Goal: Entertainment & Leisure: Browse casually

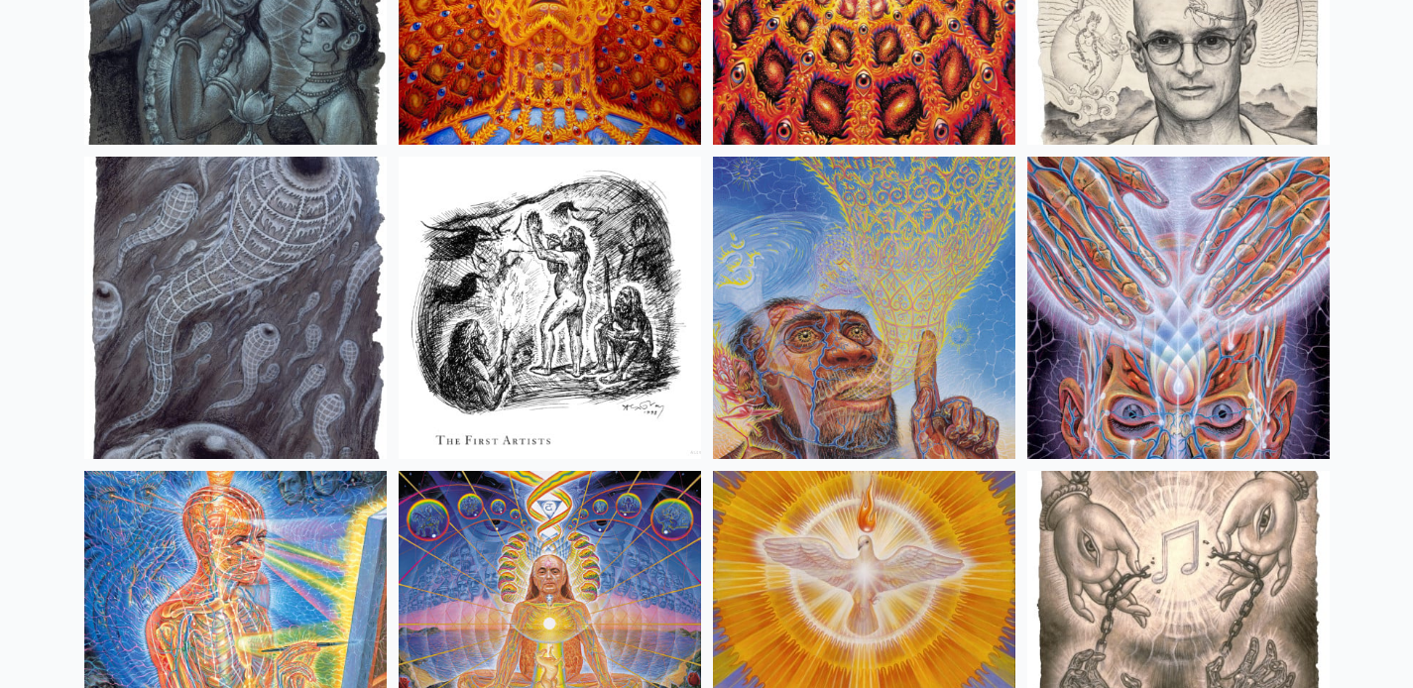
scroll to position [14213, 0]
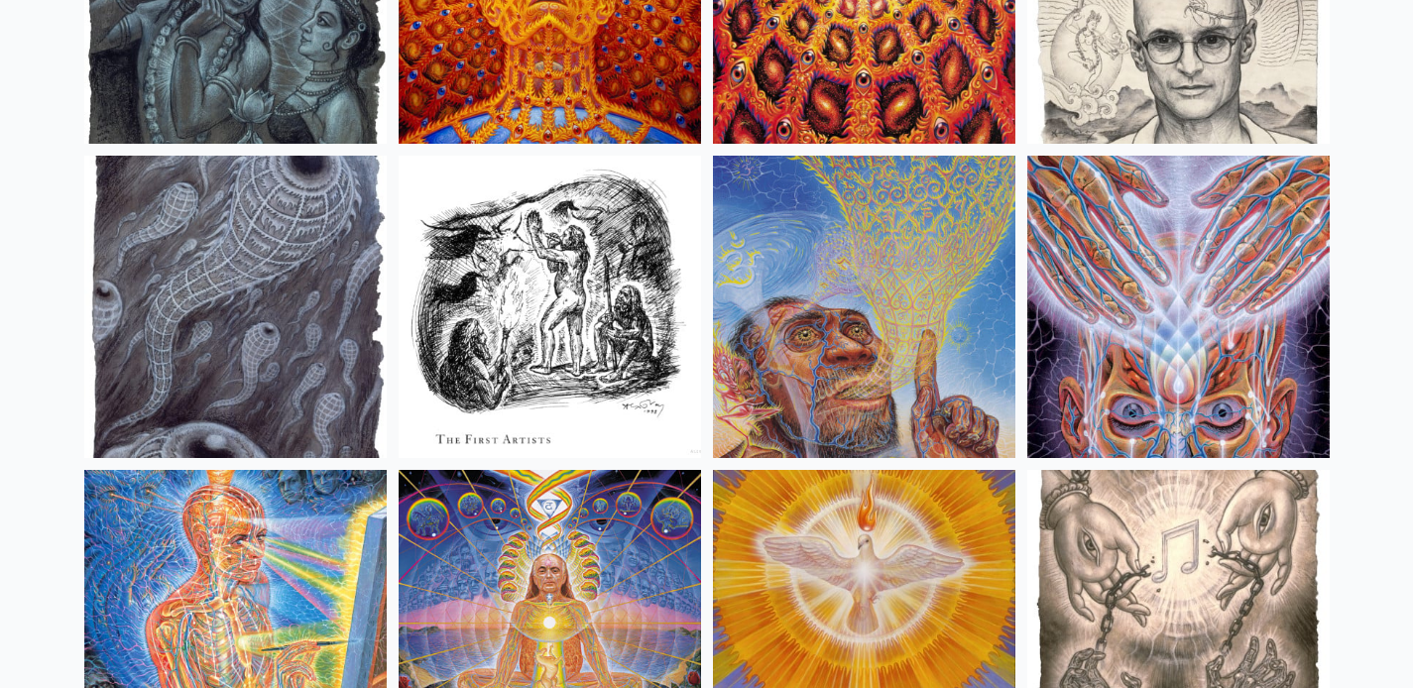
click at [922, 323] on img at bounding box center [864, 307] width 302 height 302
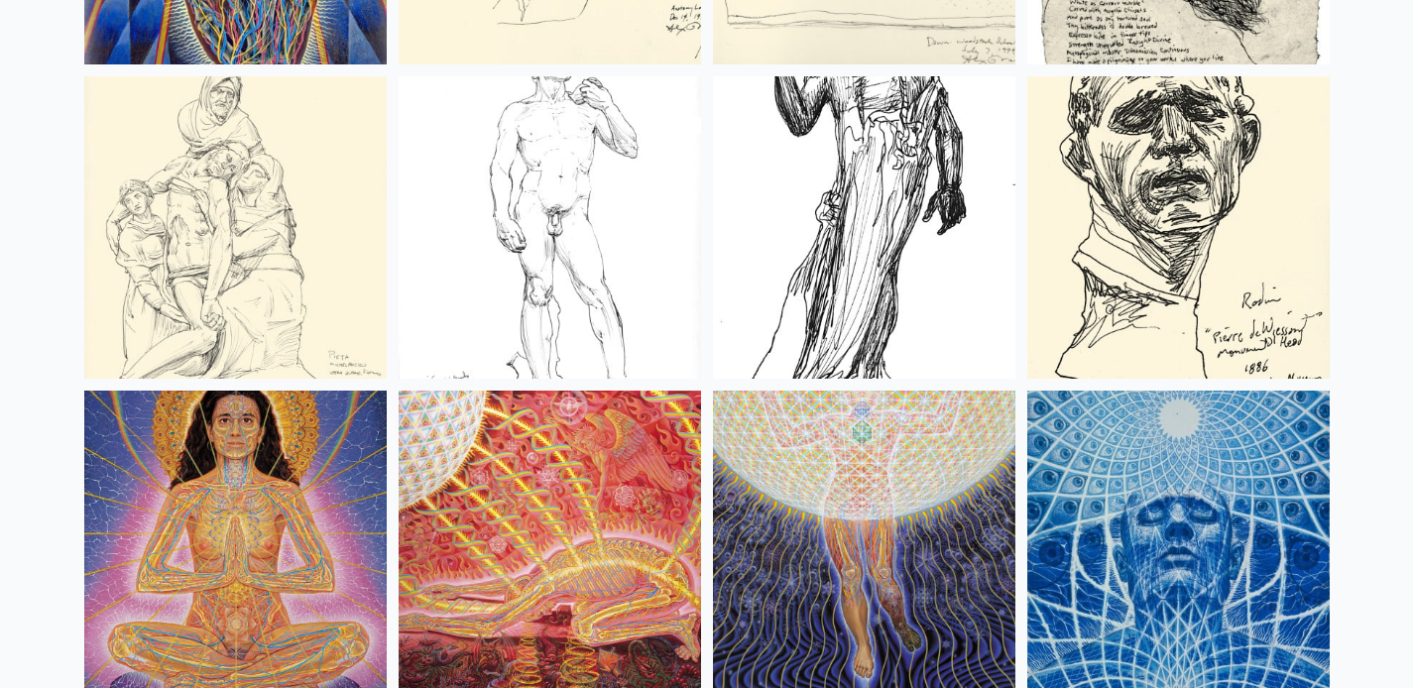
scroll to position [18065, 0]
click at [837, 287] on img at bounding box center [864, 226] width 302 height 302
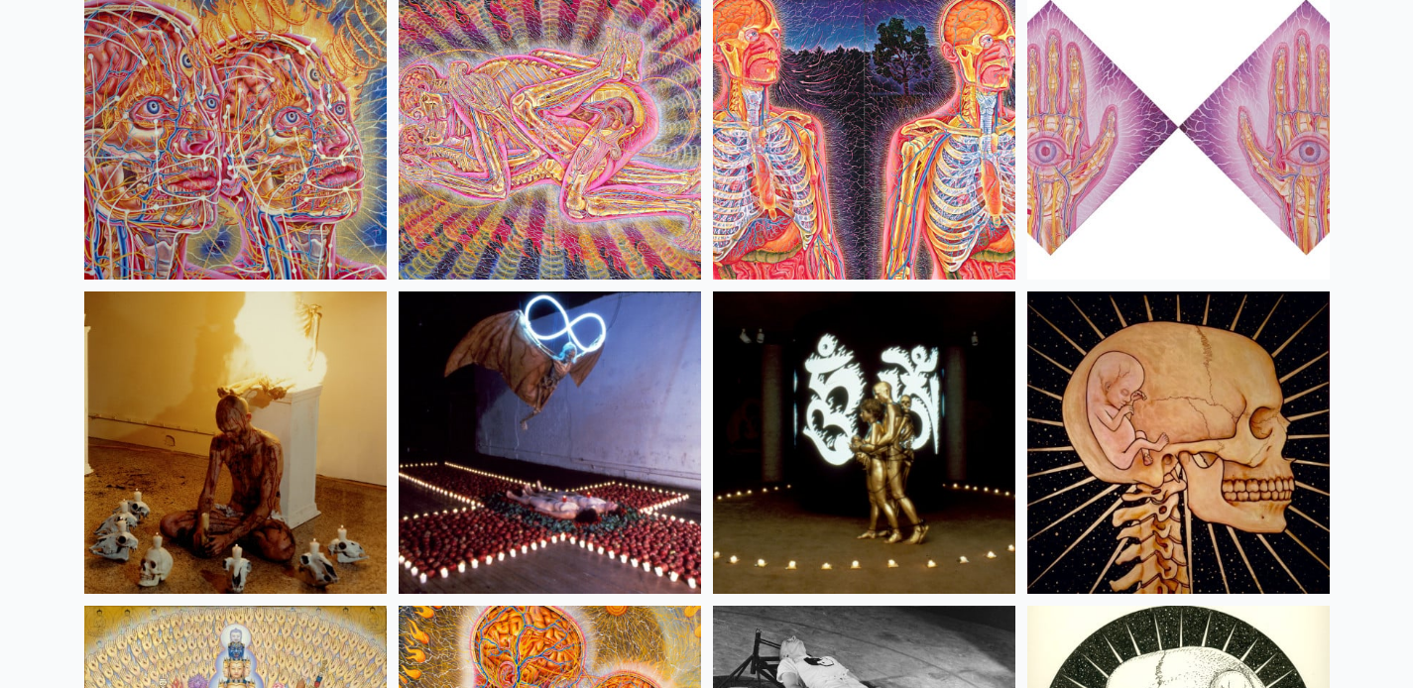
scroll to position [22257, 0]
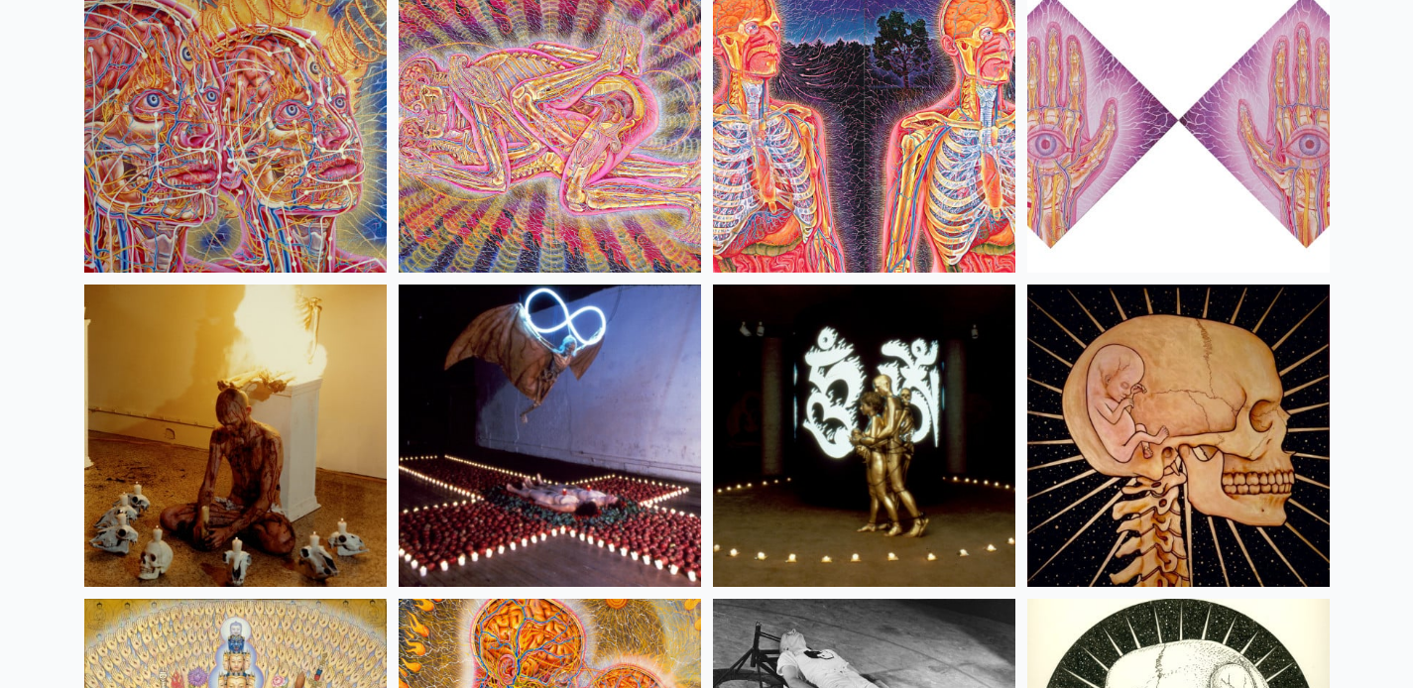
click at [248, 465] on img at bounding box center [235, 436] width 302 height 302
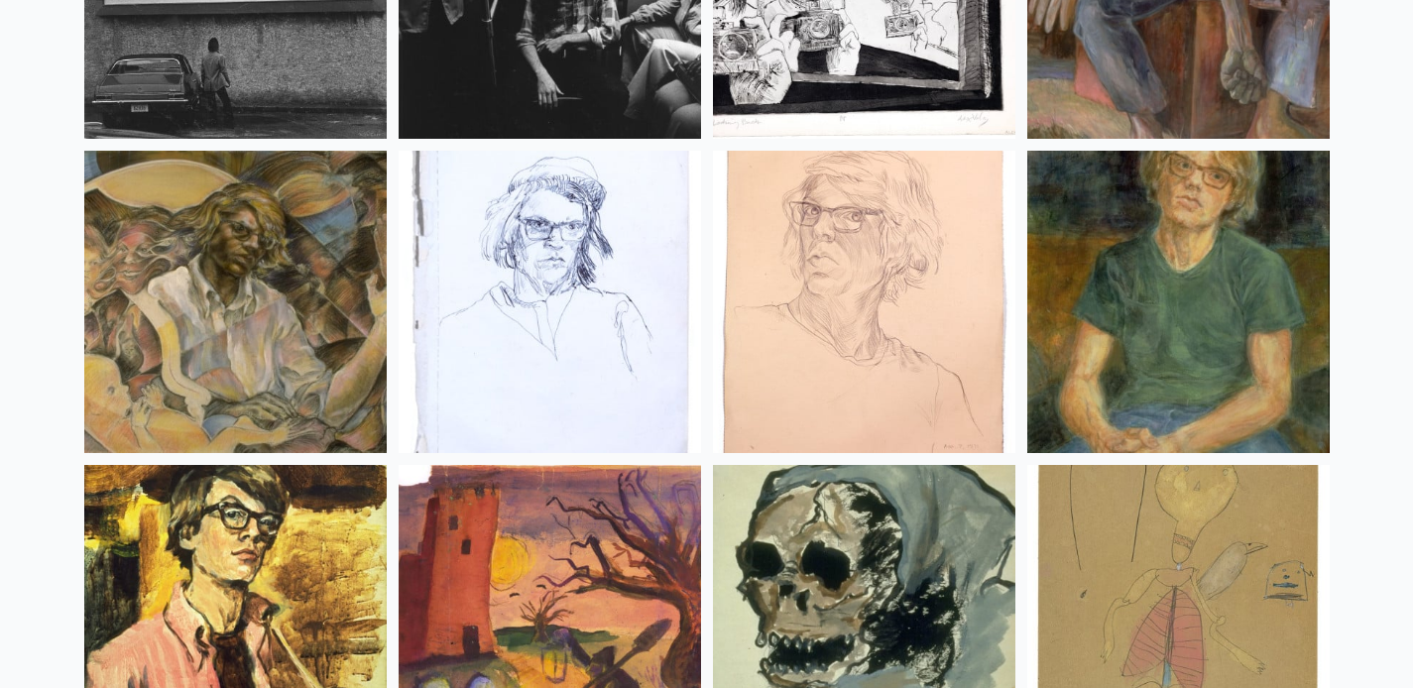
scroll to position [26176, 0]
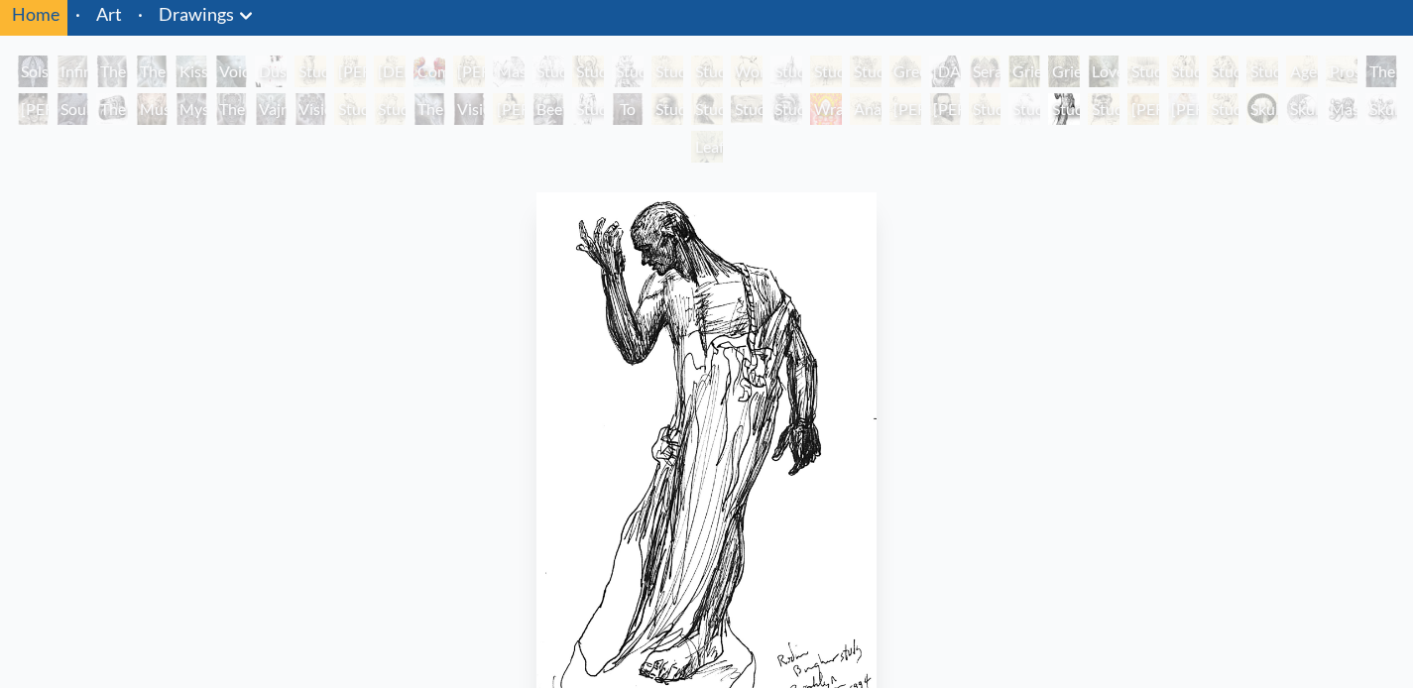
scroll to position [112, 0]
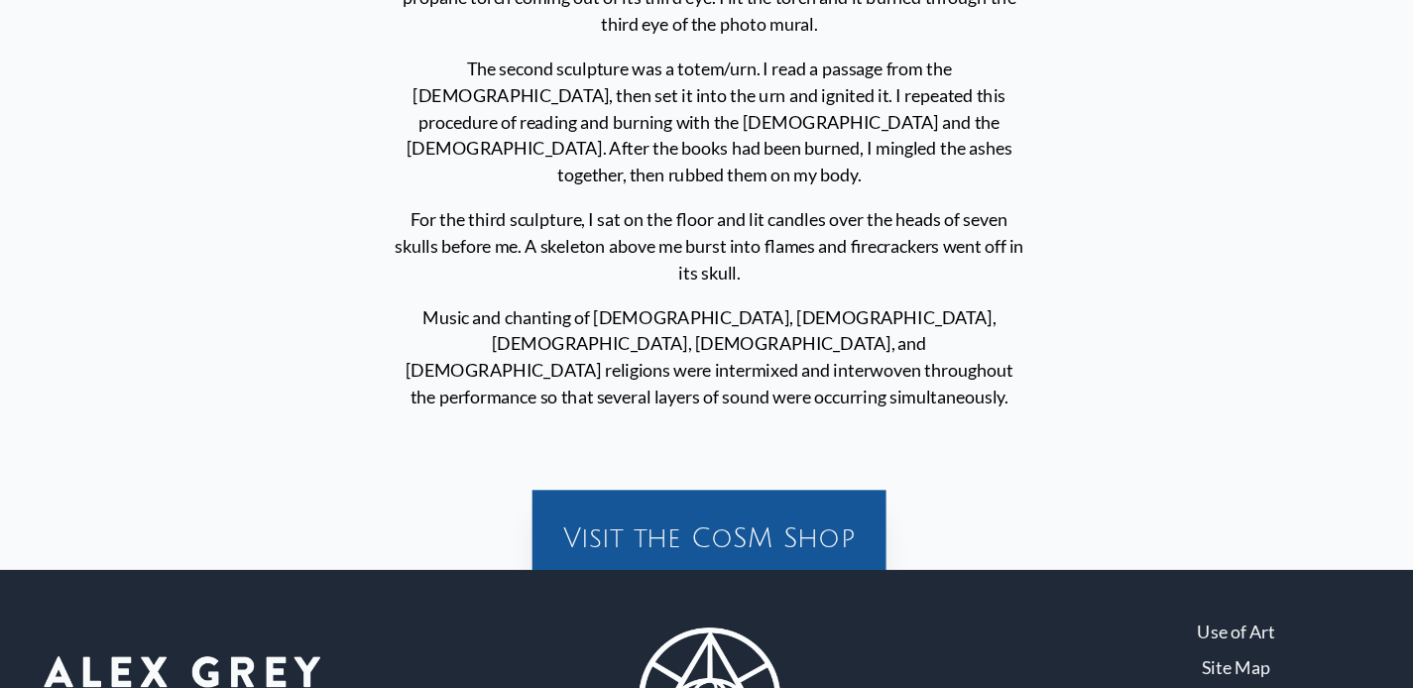
scroll to position [936, 0]
